Goal: Task Accomplishment & Management: Manage account settings

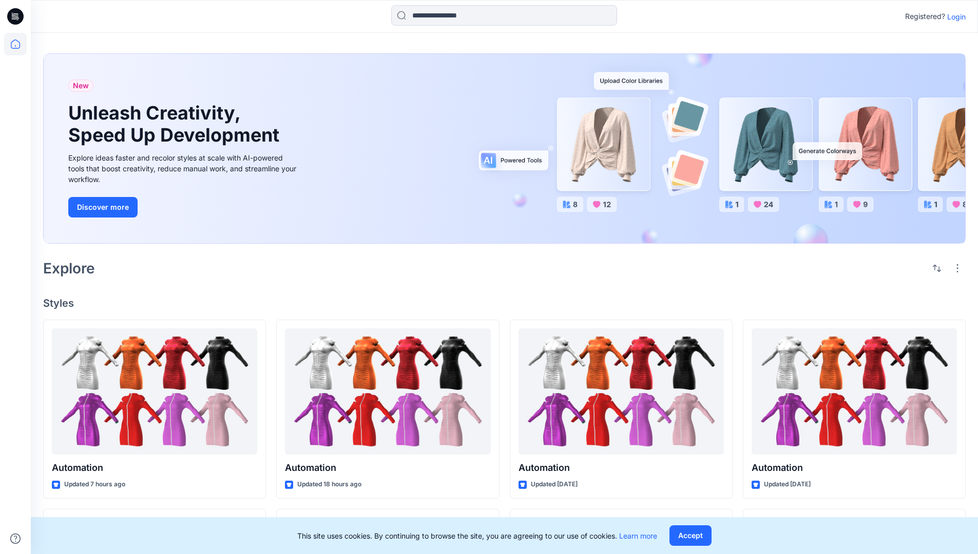
click at [954, 16] on p "Login" at bounding box center [956, 16] width 18 height 11
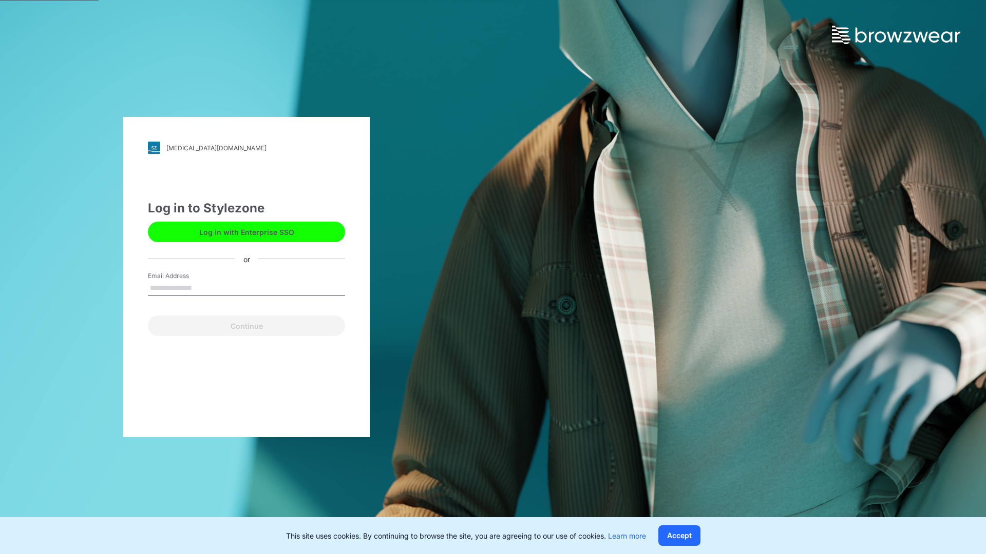
click at [203, 287] on input "Email Address" at bounding box center [246, 288] width 197 height 15
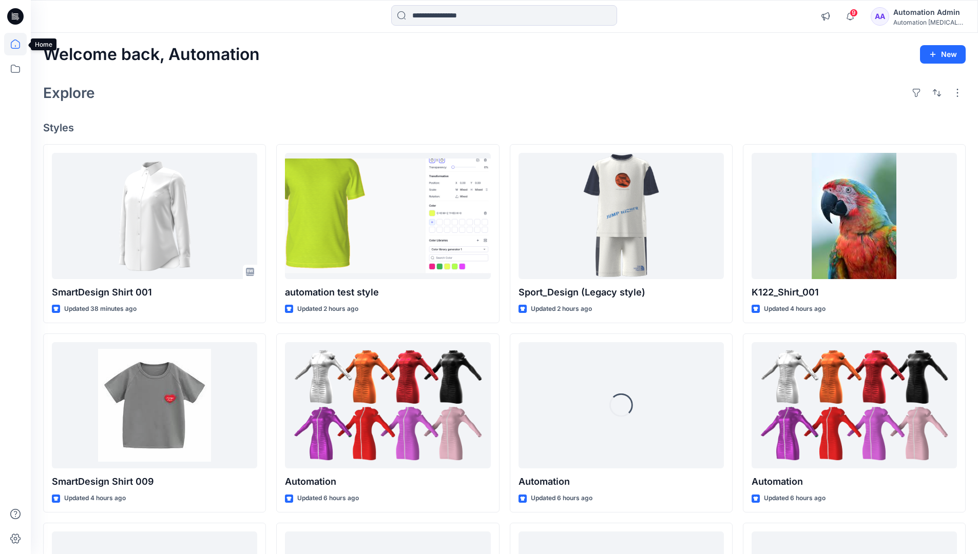
click at [20, 44] on icon at bounding box center [15, 44] width 9 height 9
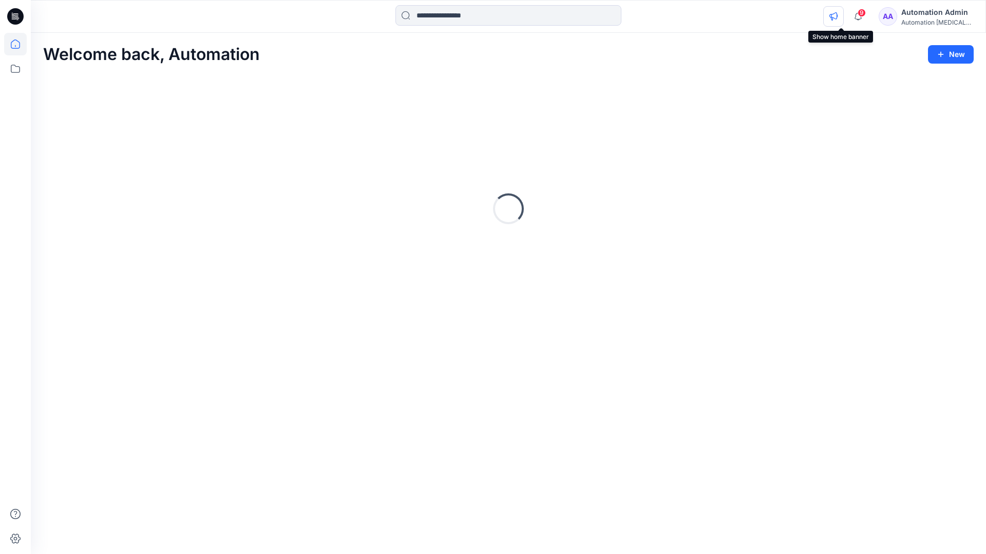
click at [837, 18] on icon "button" at bounding box center [833, 16] width 8 height 8
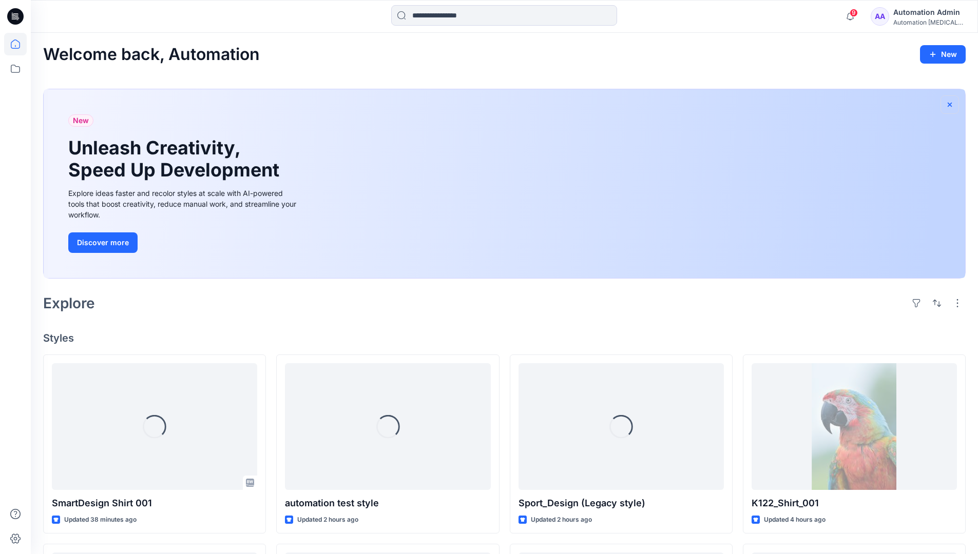
click at [949, 103] on icon "button" at bounding box center [950, 105] width 8 height 8
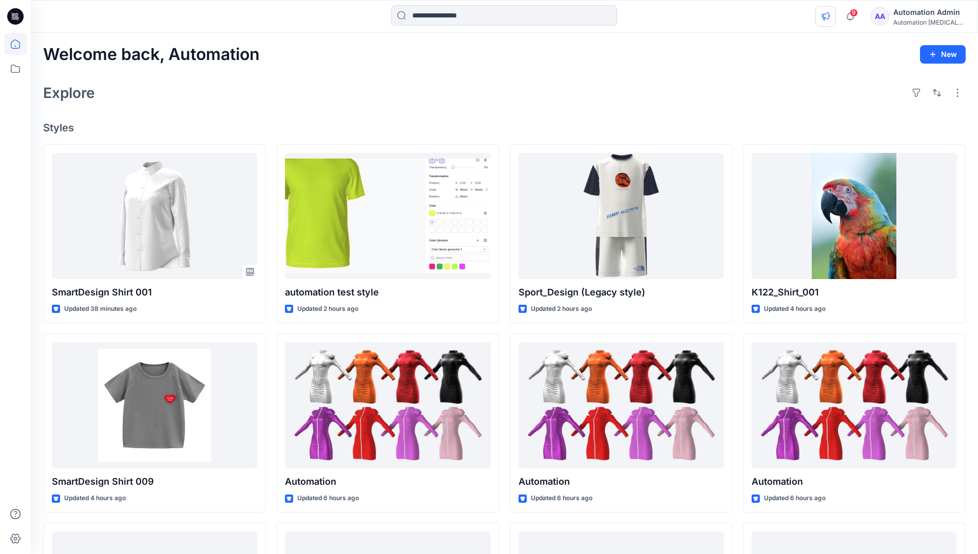
click at [830, 14] on icon "button" at bounding box center [825, 16] width 8 height 8
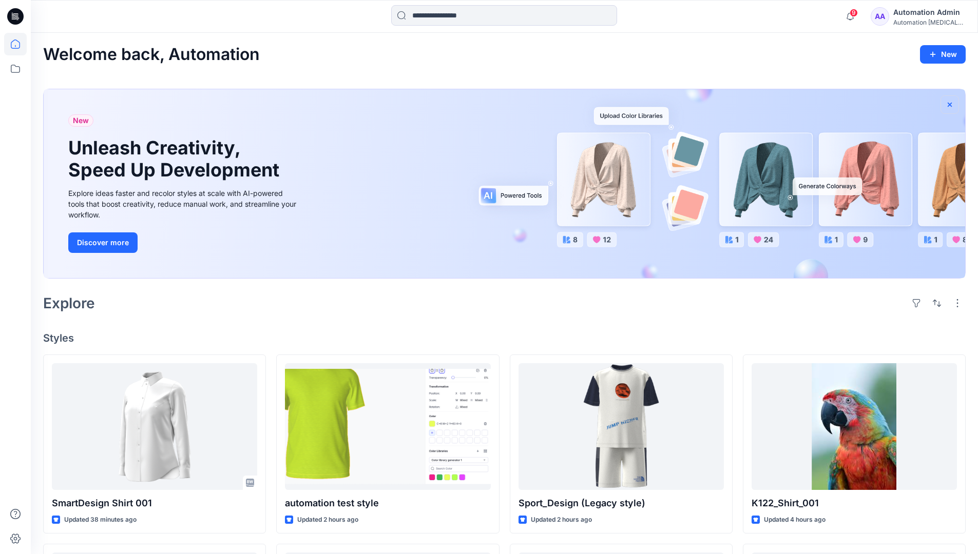
click at [950, 105] on icon "button" at bounding box center [950, 104] width 4 height 4
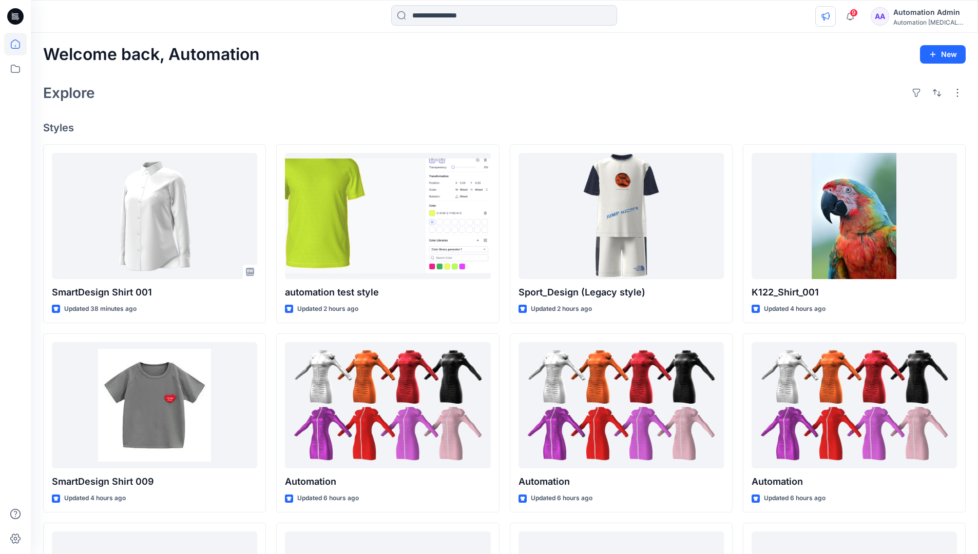
click at [830, 18] on icon "button" at bounding box center [825, 16] width 8 height 8
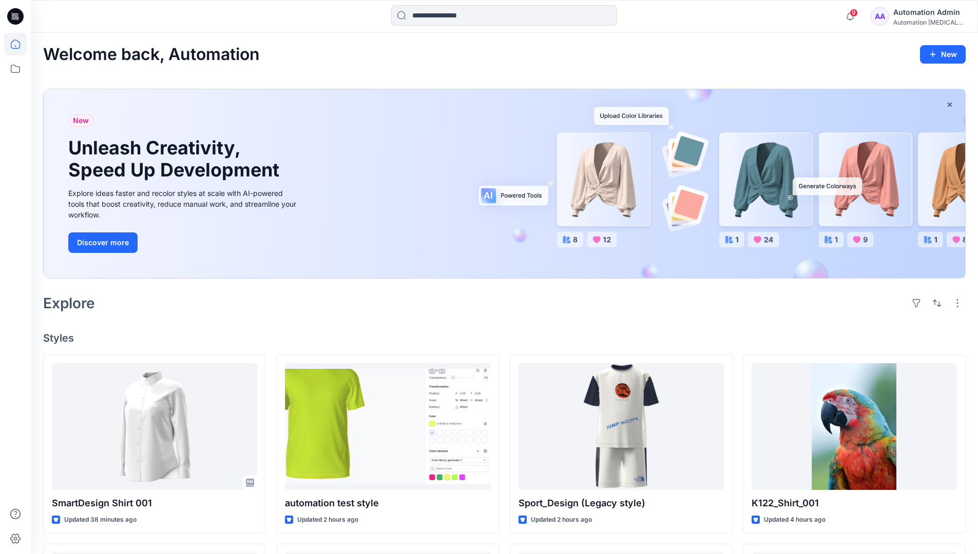
click at [911, 23] on div "Automation testim..." at bounding box center [929, 22] width 72 height 8
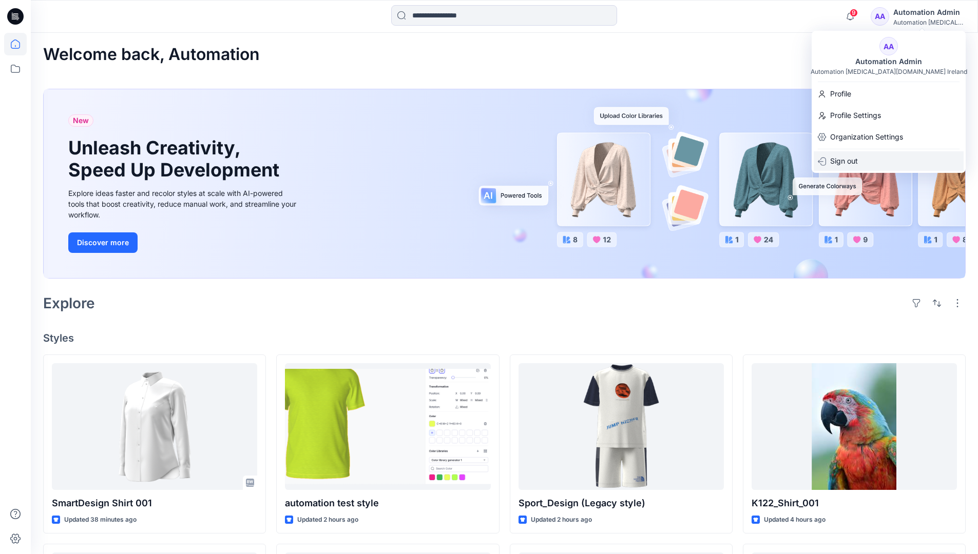
click at [863, 158] on div "Sign out" at bounding box center [889, 161] width 150 height 20
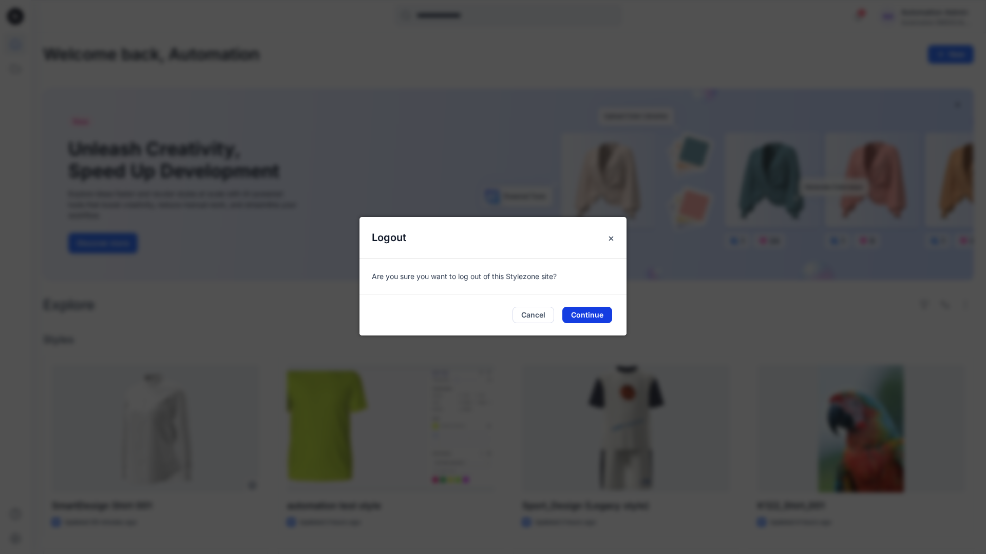
click at [605, 316] on button "Continue" at bounding box center [587, 315] width 50 height 16
